Goal: Find specific page/section

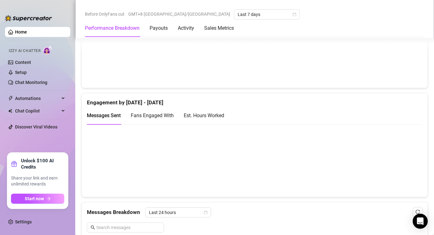
scroll to position [313, 0]
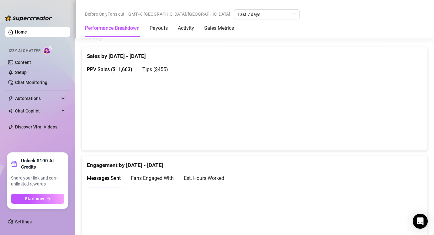
click at [161, 67] on span "Tips ( $455 )" at bounding box center [155, 69] width 26 height 6
click at [111, 70] on span "PPV Sales ( $11,663 )" at bounding box center [109, 69] width 45 height 6
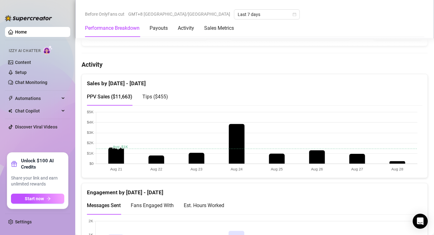
scroll to position [313, 0]
